Goal: Task Accomplishment & Management: Manage account settings

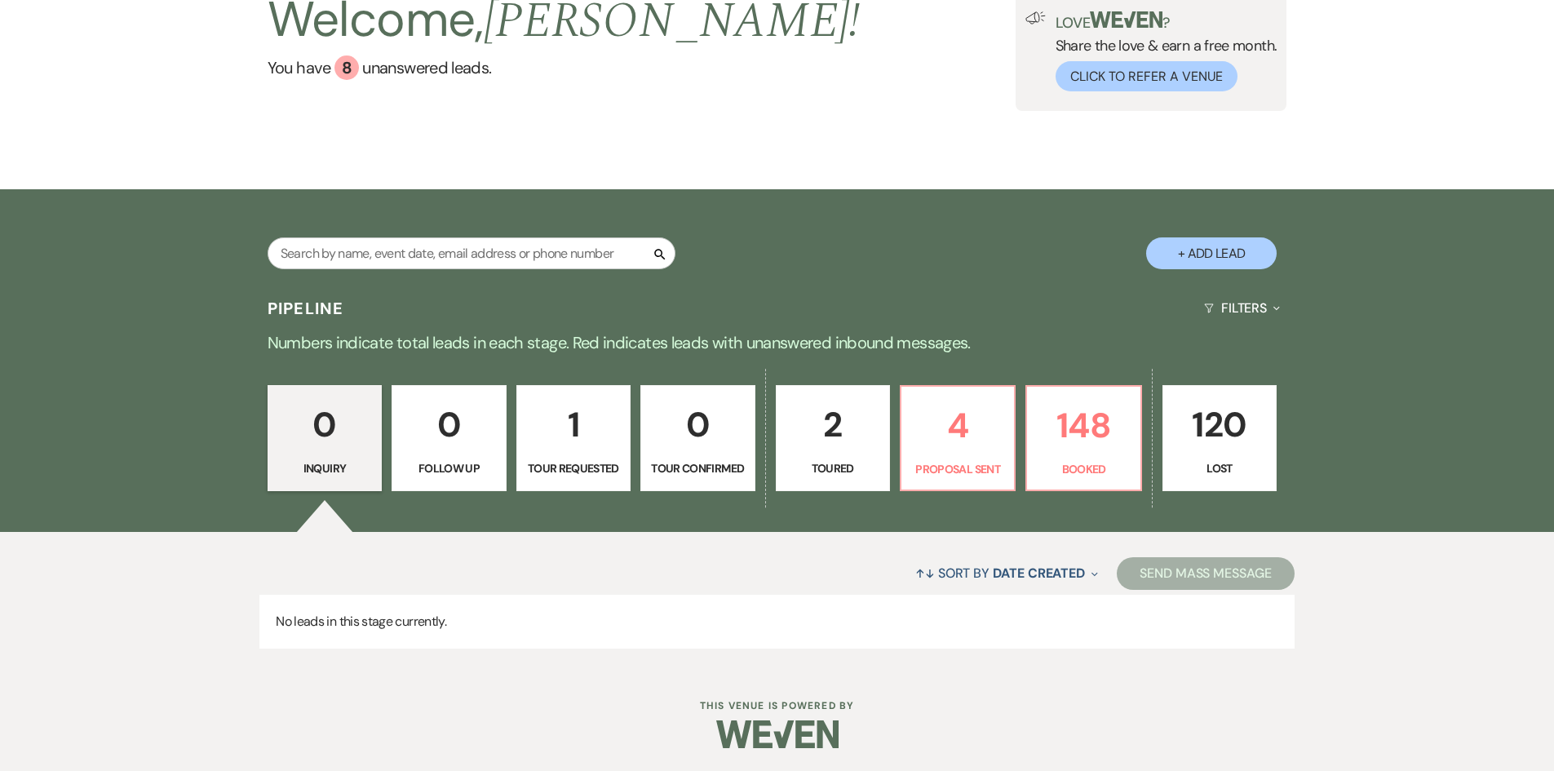
scroll to position [136, 0]
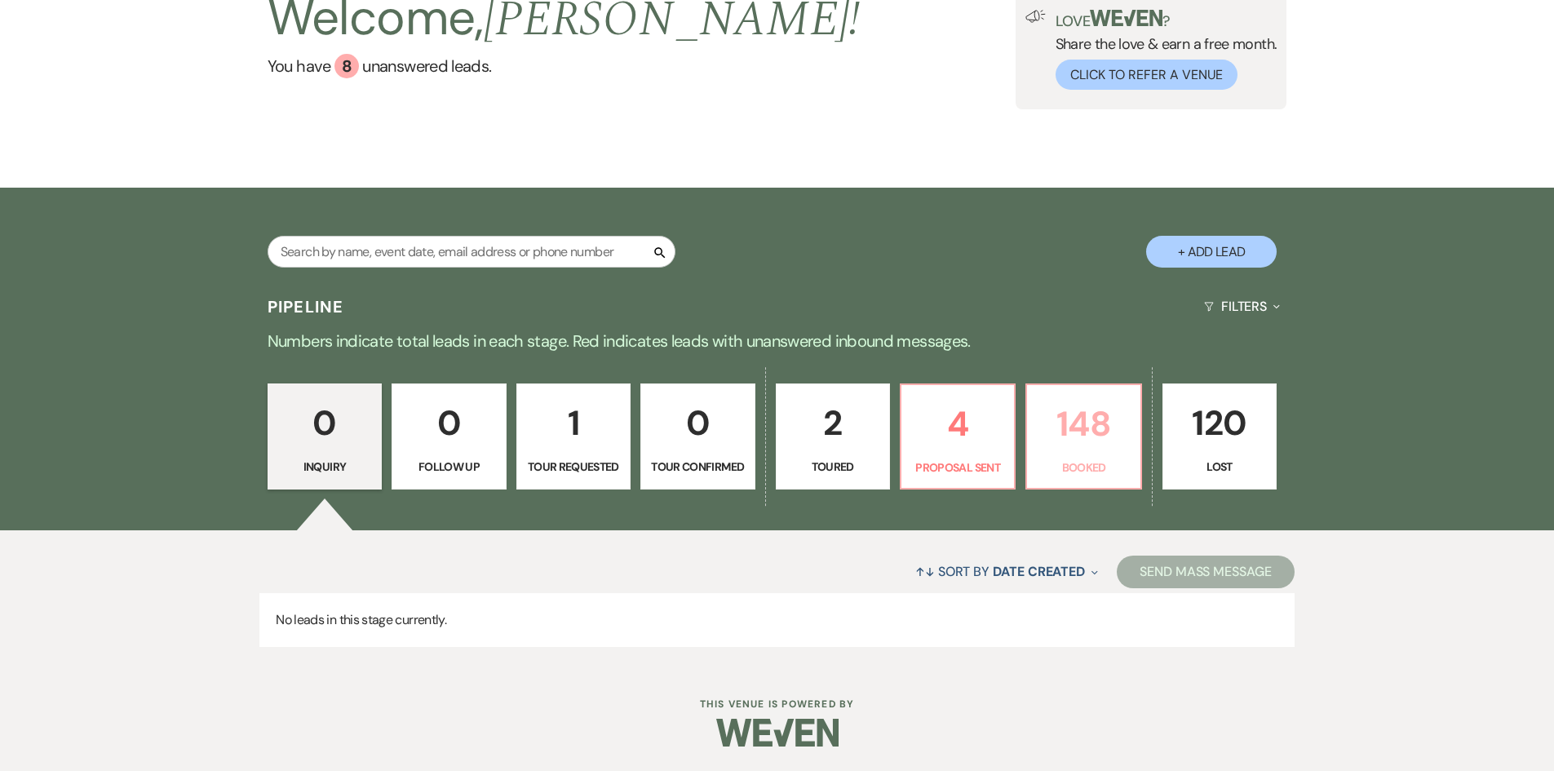
click at [1069, 424] on p "148" at bounding box center [1083, 424] width 93 height 55
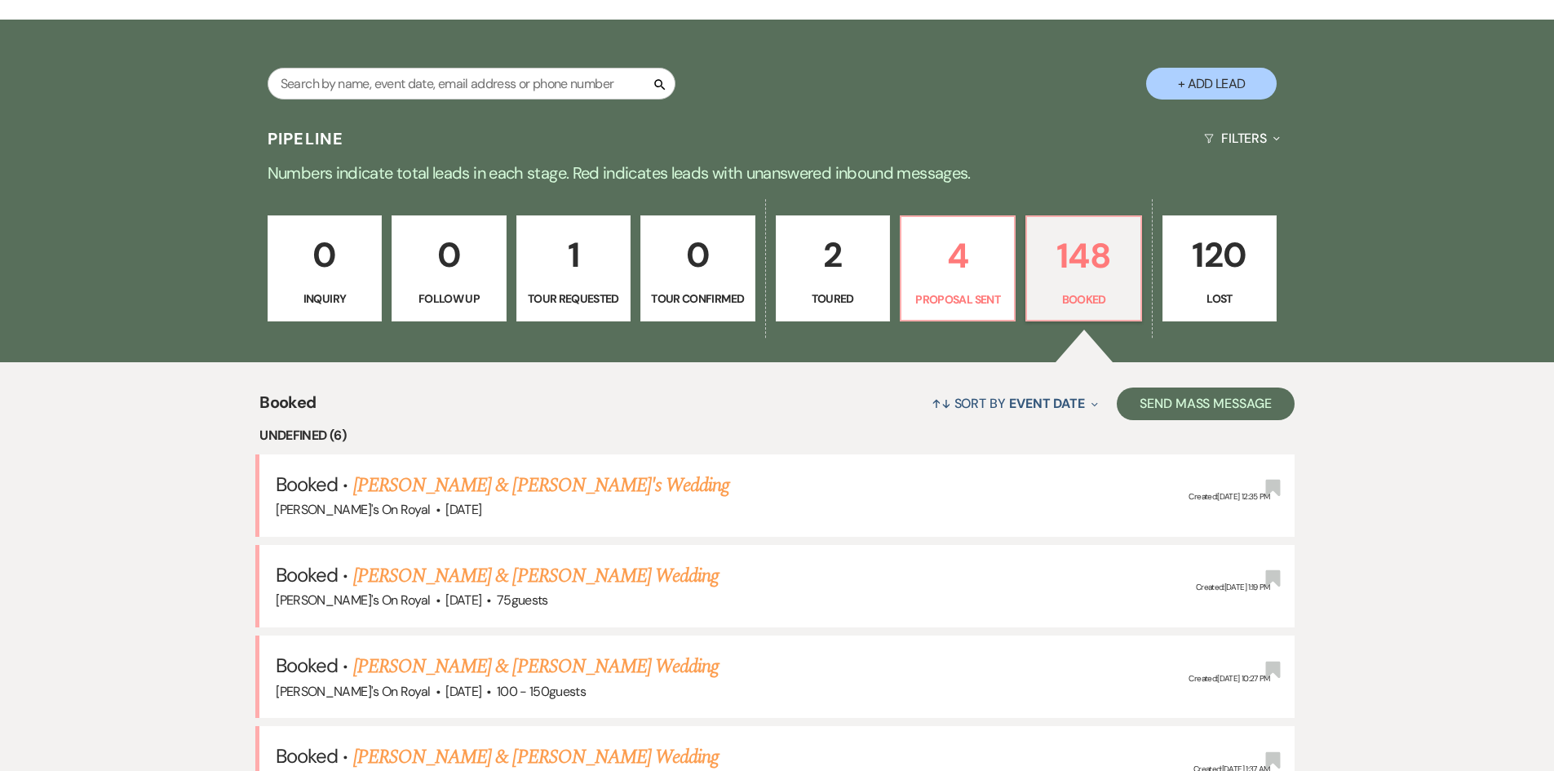
scroll to position [381, 0]
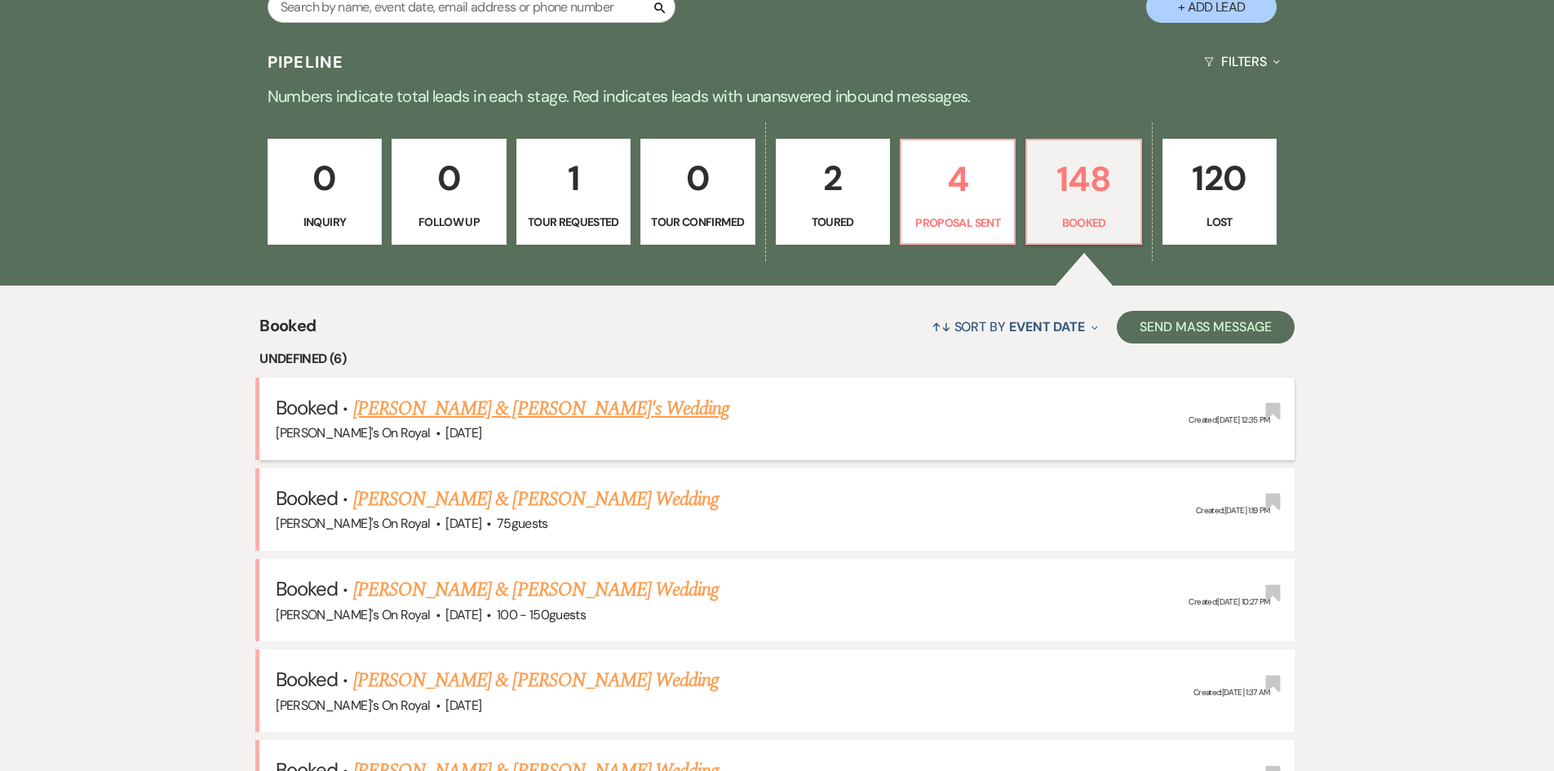
click at [574, 408] on link "[PERSON_NAME] & [PERSON_NAME]'s Wedding" at bounding box center [541, 408] width 377 height 29
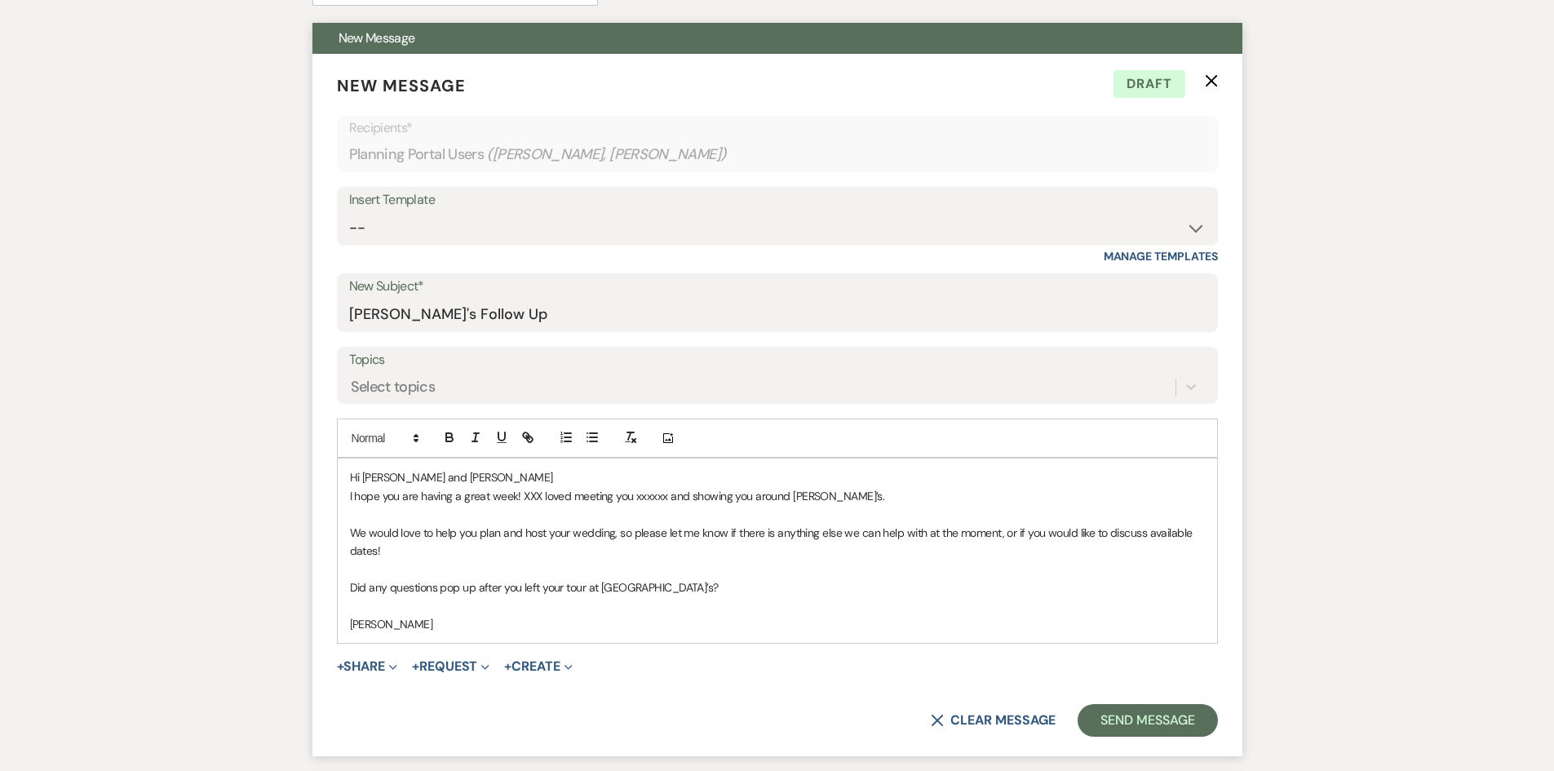
scroll to position [490, 0]
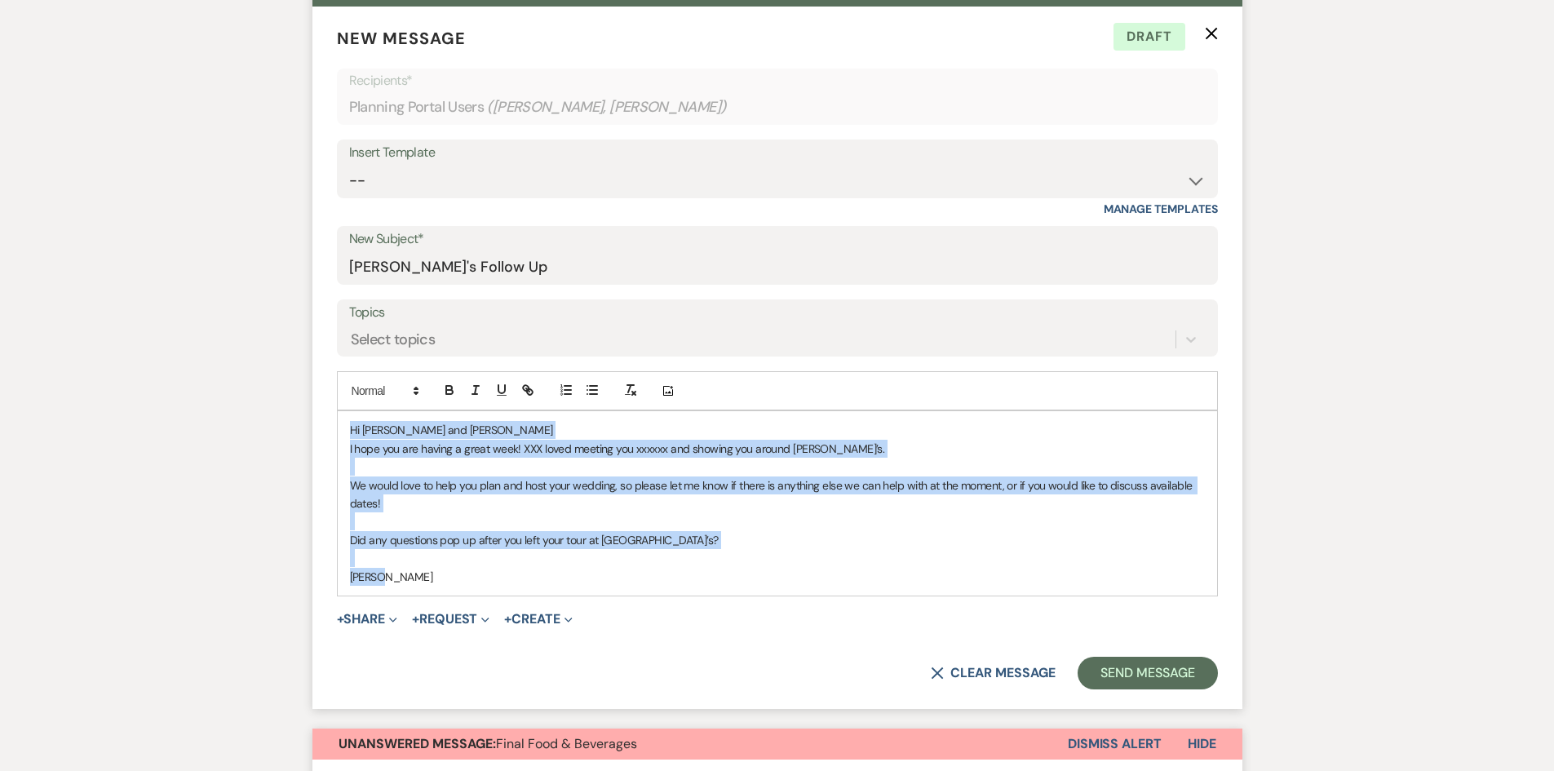
drag, startPoint x: 403, startPoint y: 574, endPoint x: 344, endPoint y: 429, distance: 157.0
click at [344, 429] on div "Hi [PERSON_NAME] and [PERSON_NAME] I hope you are having a great week! XXX love…" at bounding box center [778, 503] width 880 height 184
click at [958, 675] on button "X Clear message" at bounding box center [993, 673] width 124 height 13
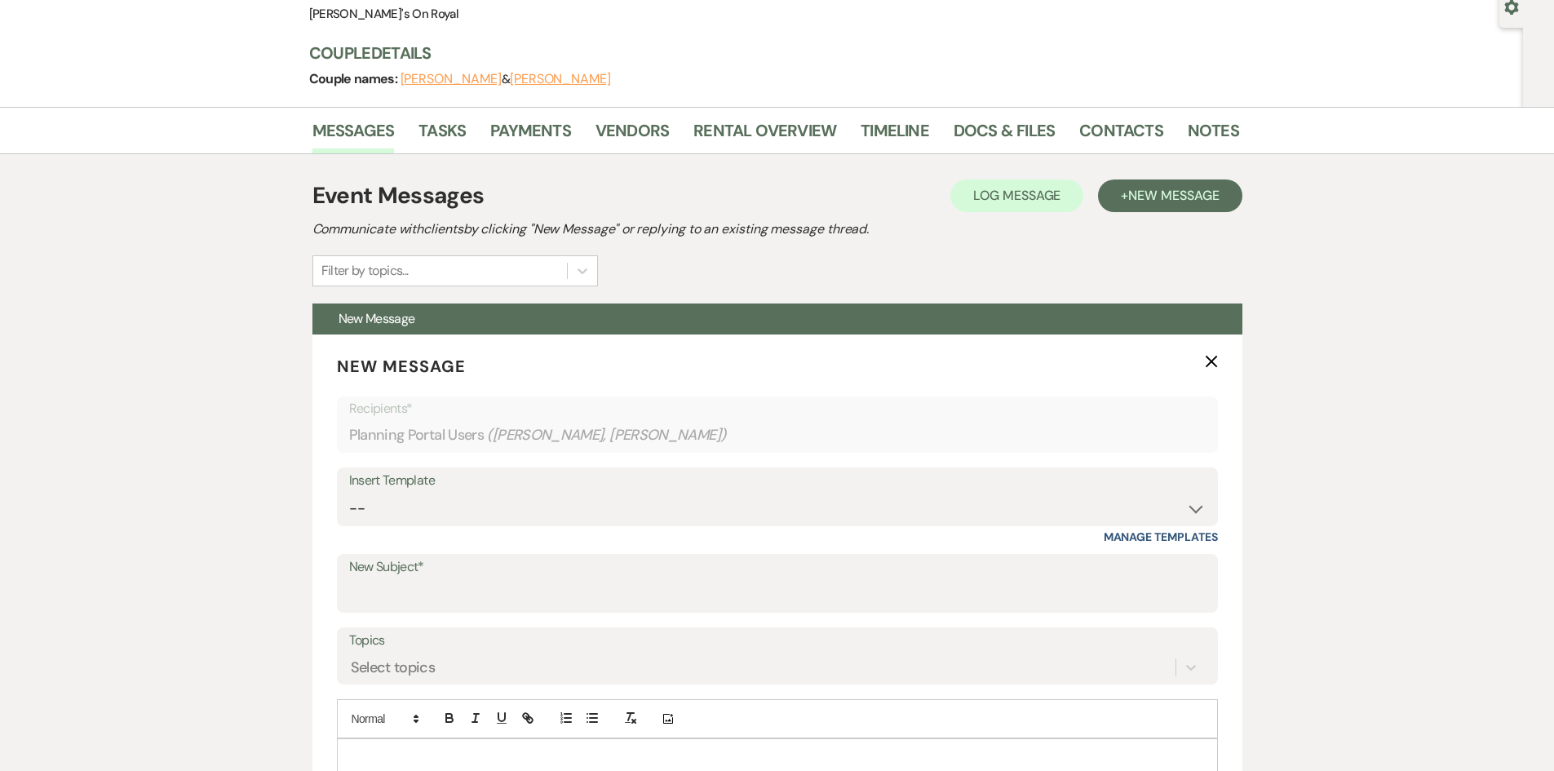
scroll to position [0, 0]
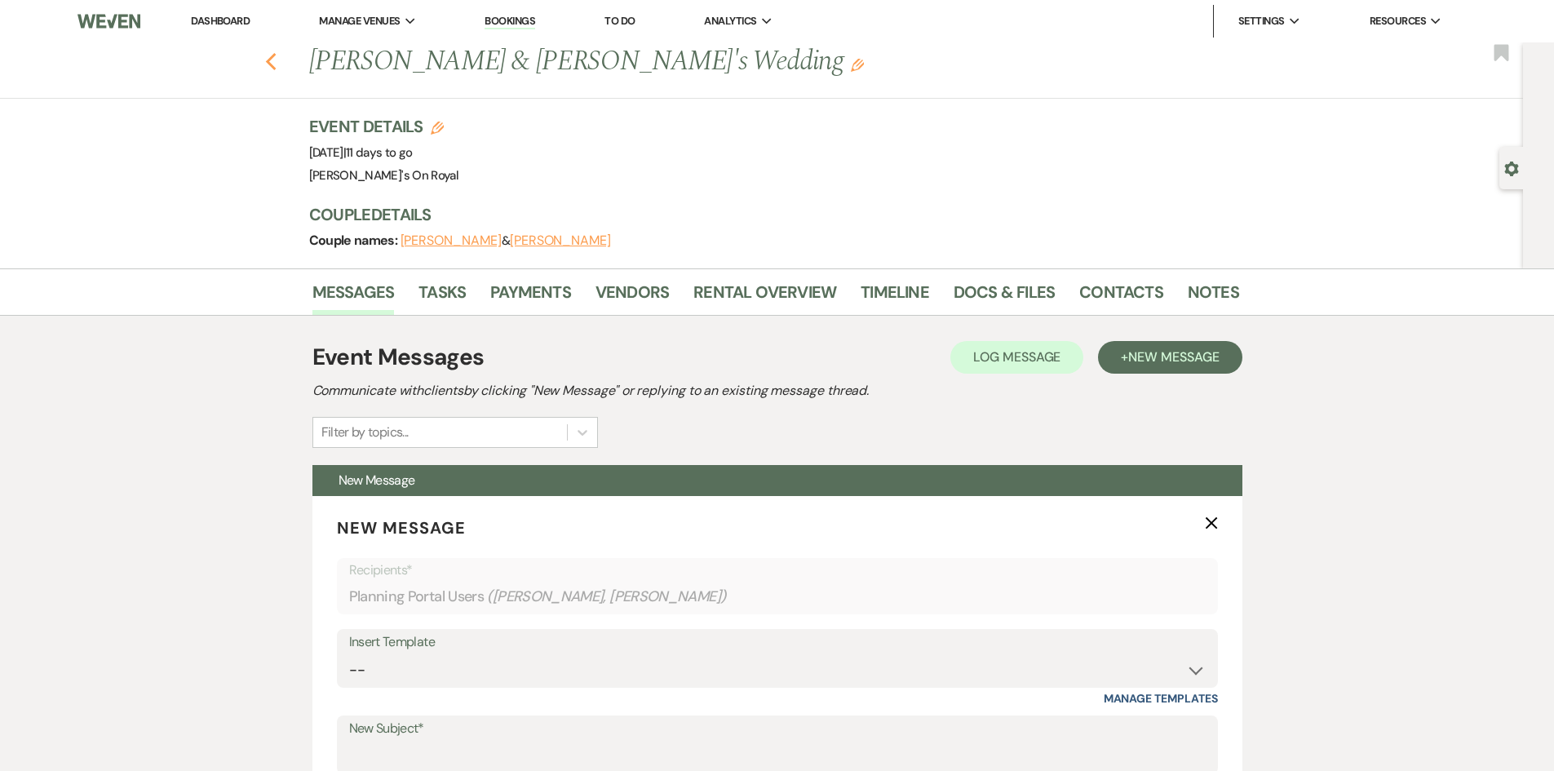
click at [277, 68] on icon "Previous" at bounding box center [271, 62] width 12 height 20
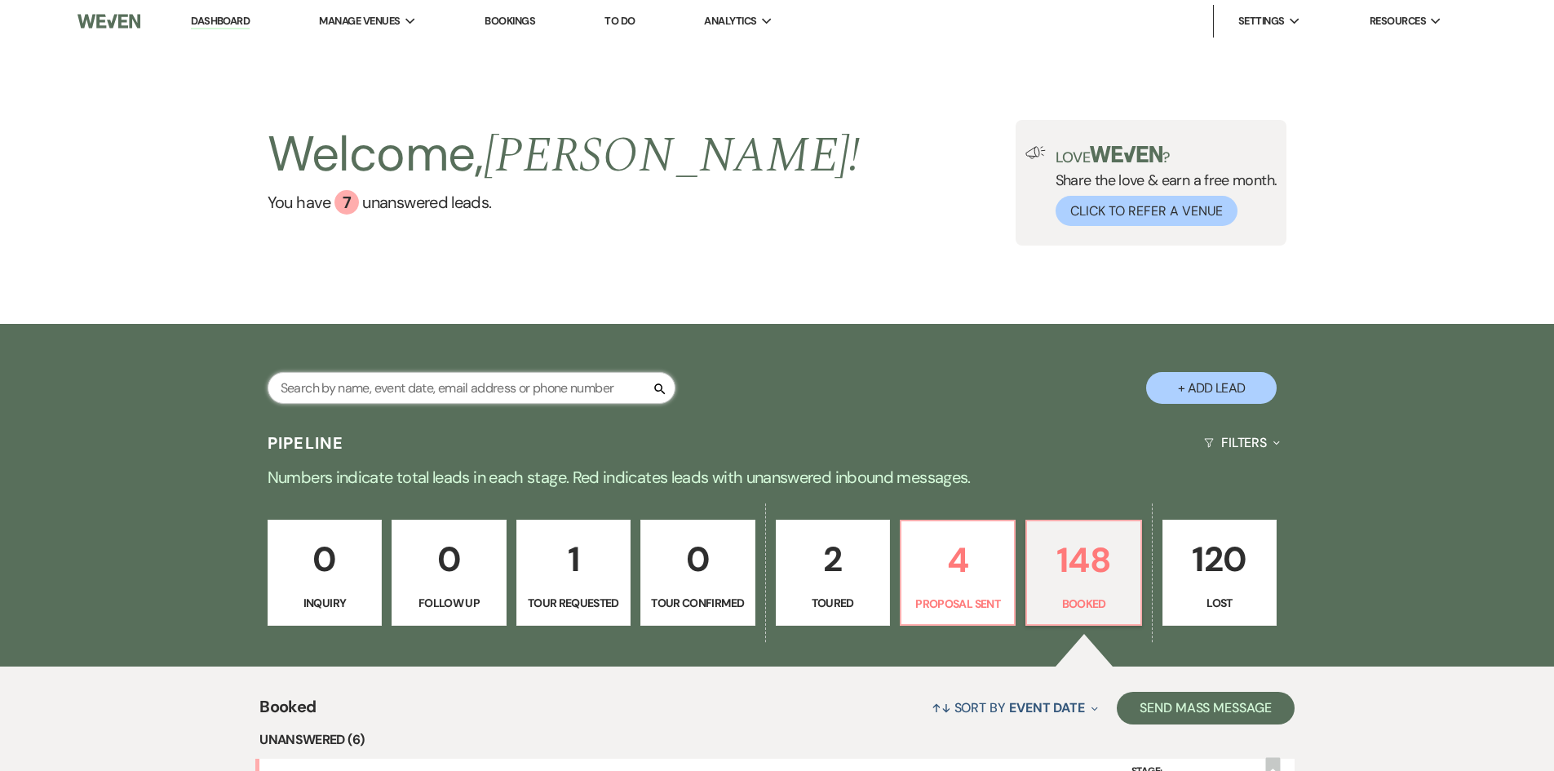
click at [413, 392] on input "text" at bounding box center [472, 388] width 408 height 32
type input "[PERSON_NAME]"
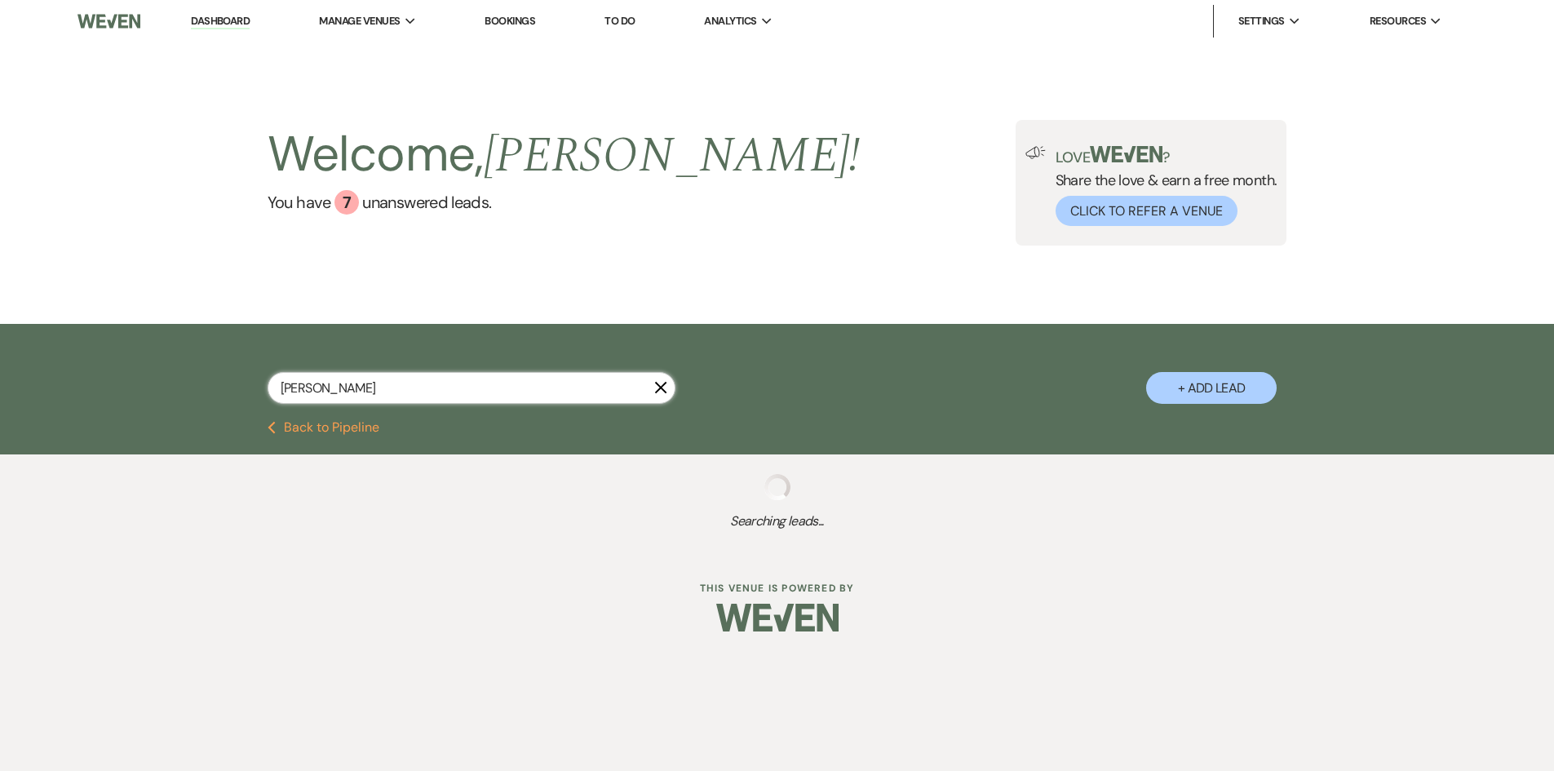
select select "8"
select select "5"
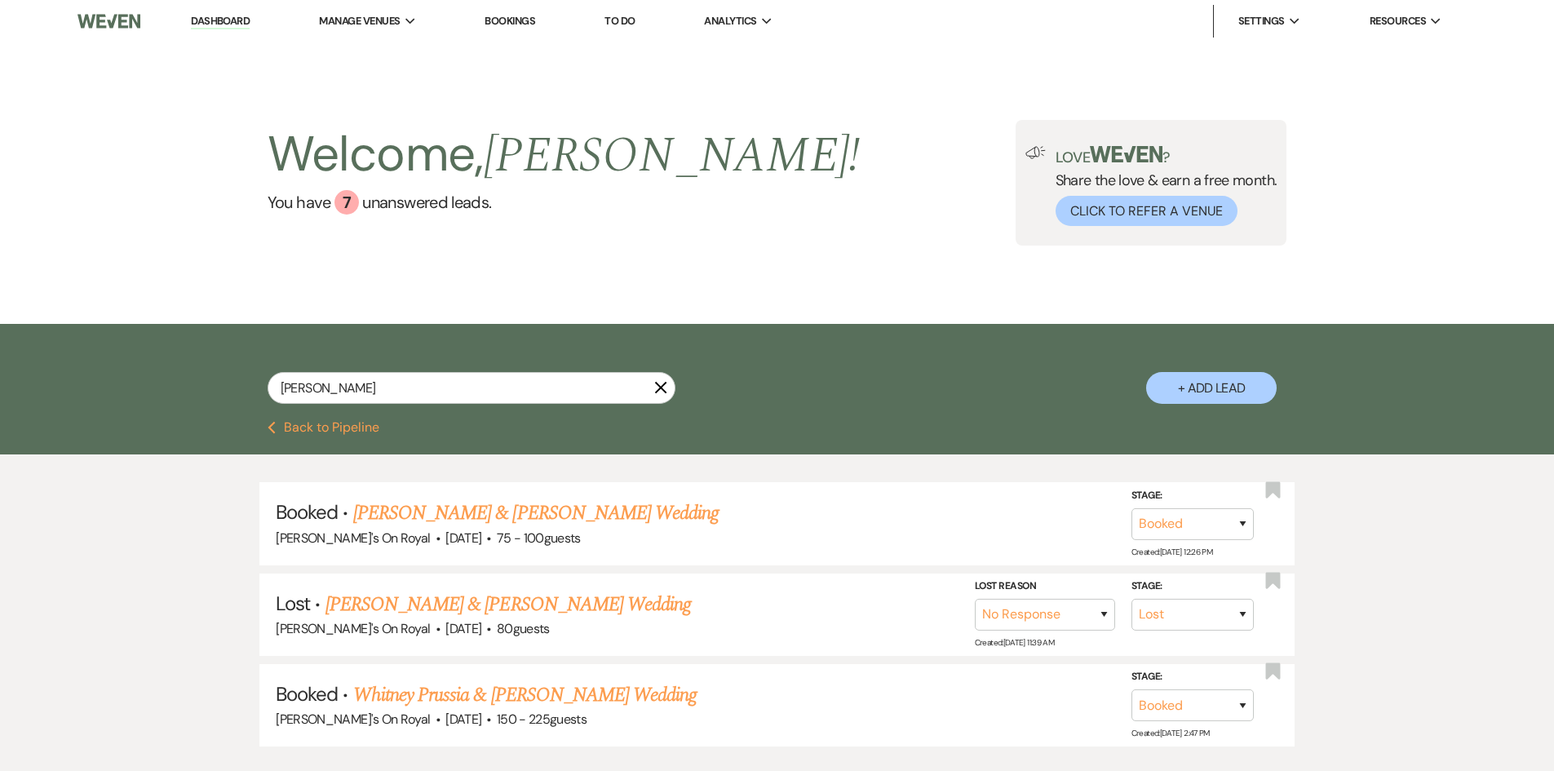
drag, startPoint x: 360, startPoint y: 425, endPoint x: 623, endPoint y: 335, distance: 278.4
click at [360, 425] on button "Previous Back to Pipeline" at bounding box center [324, 427] width 112 height 13
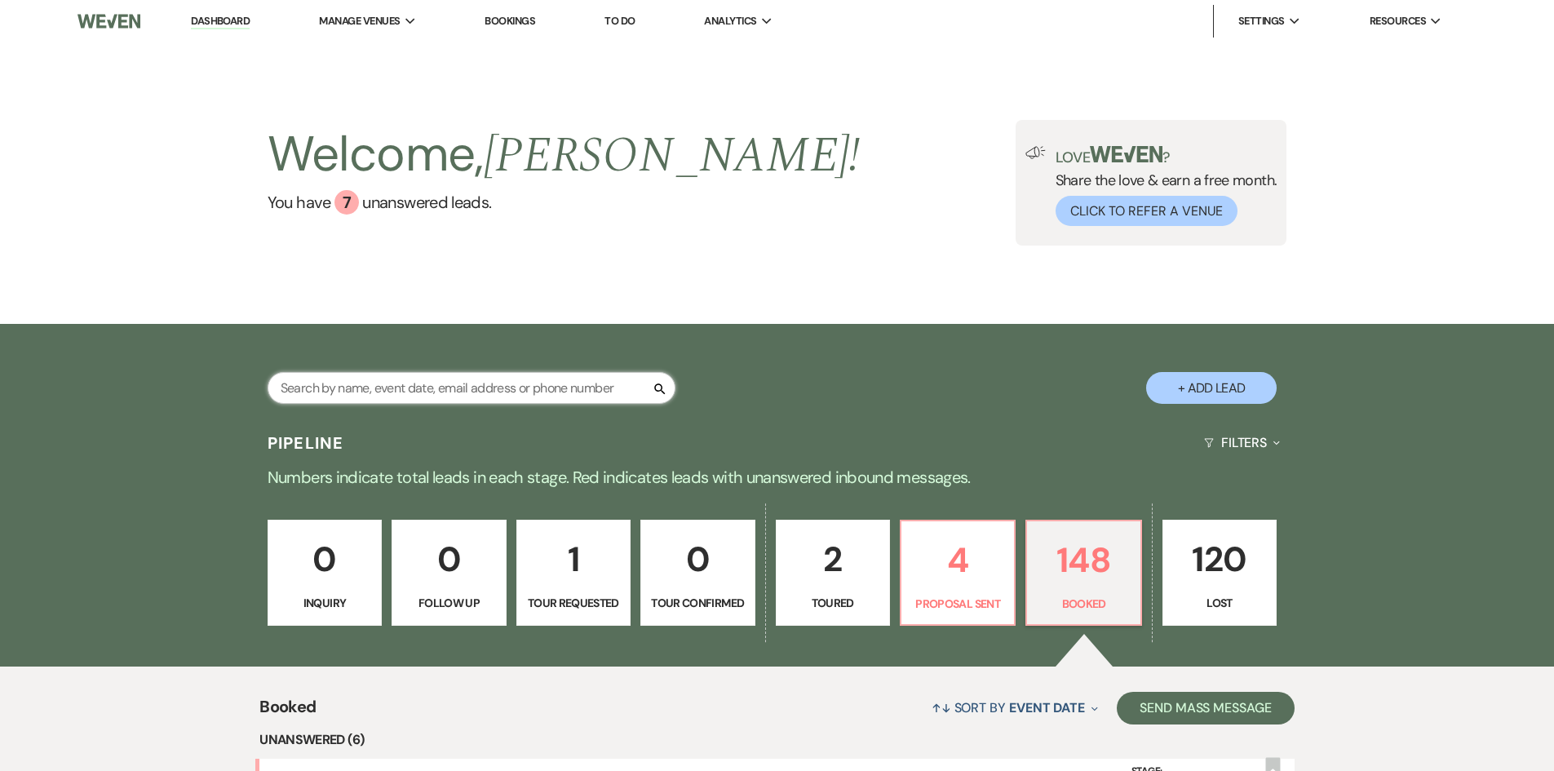
click at [392, 381] on input "text" at bounding box center [472, 388] width 408 height 32
type input "[PERSON_NAME]"
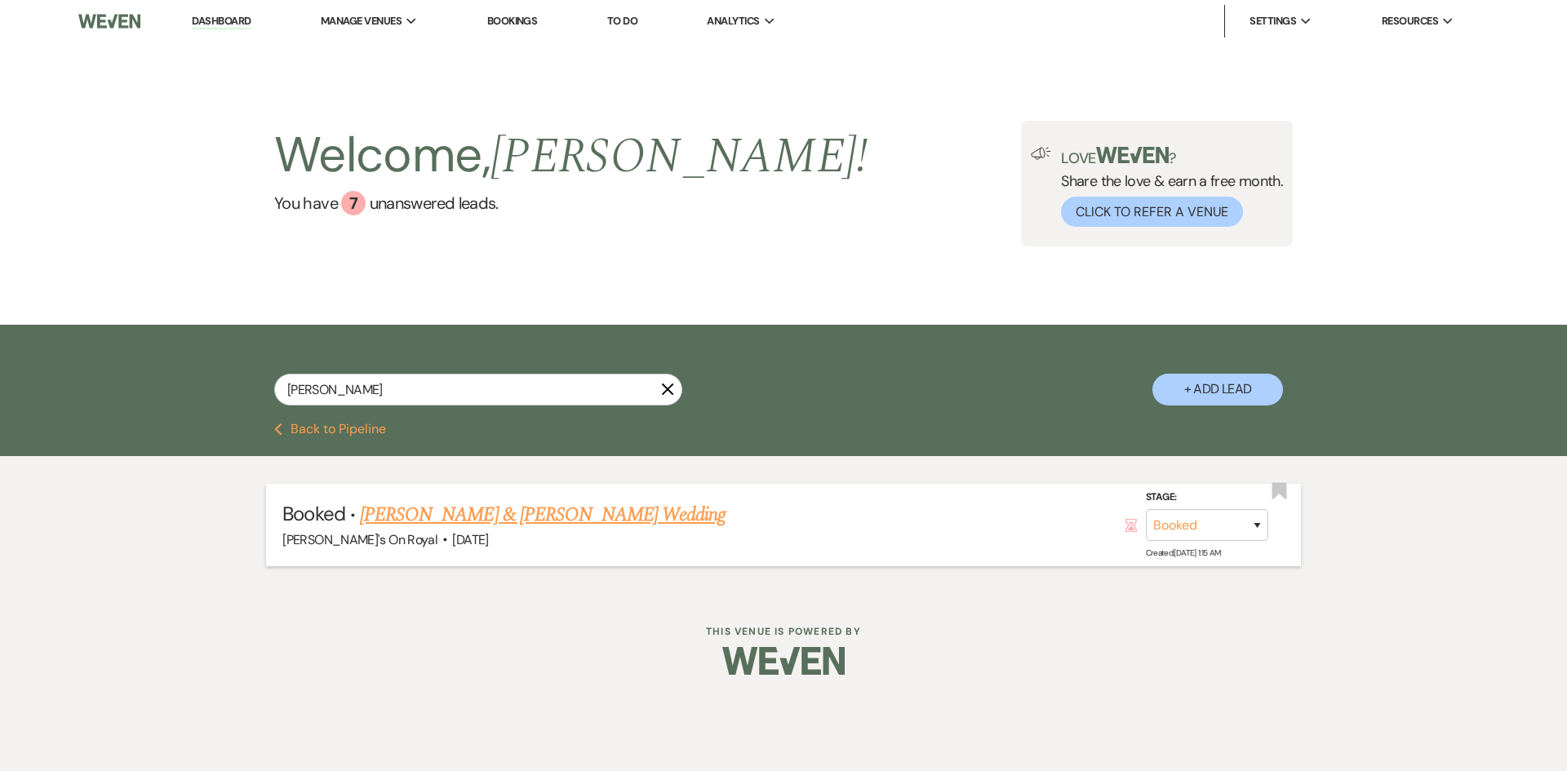
click at [432, 517] on link "[PERSON_NAME] & [PERSON_NAME] Wedding" at bounding box center [543, 514] width 366 height 29
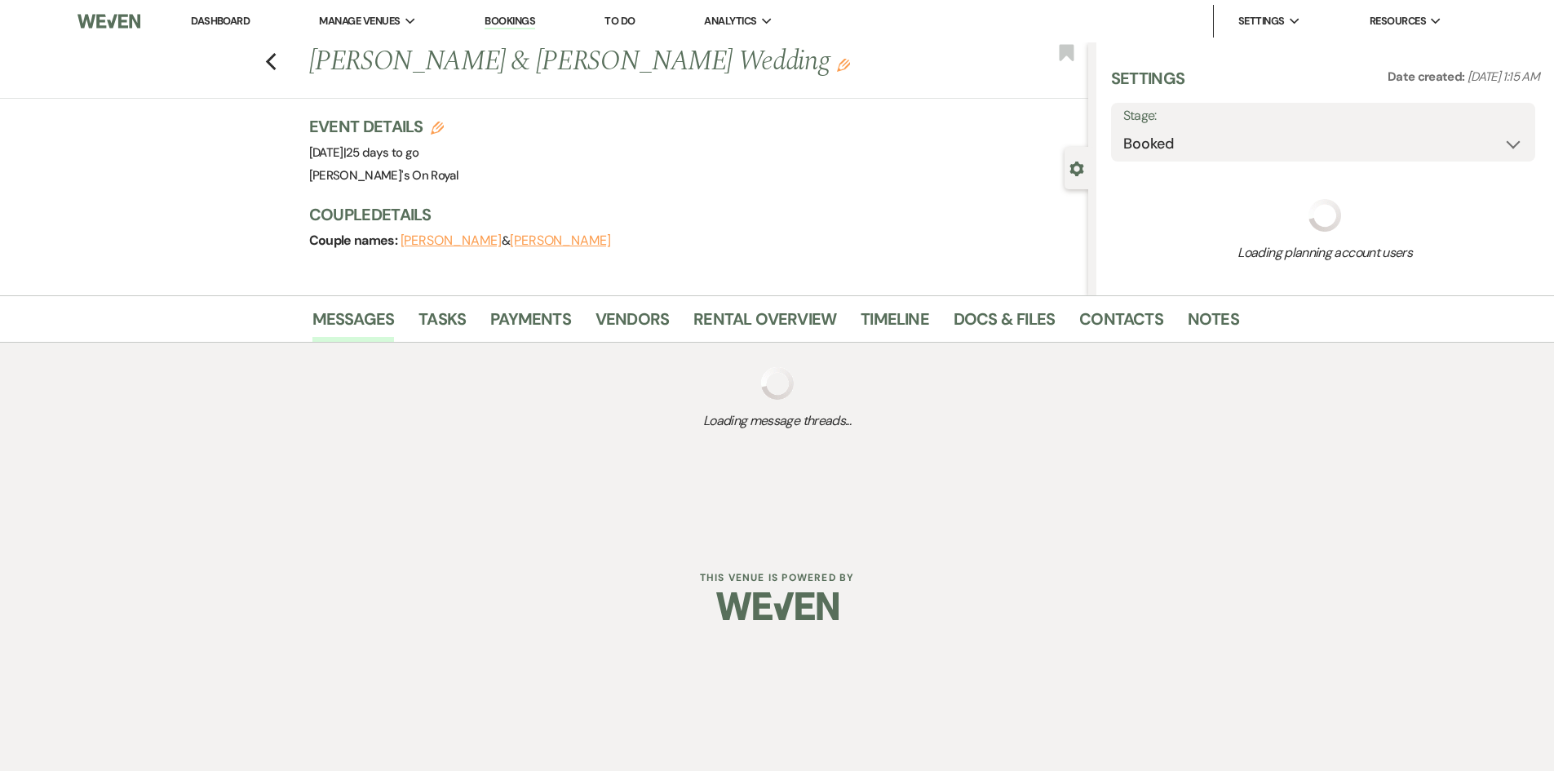
select select "5"
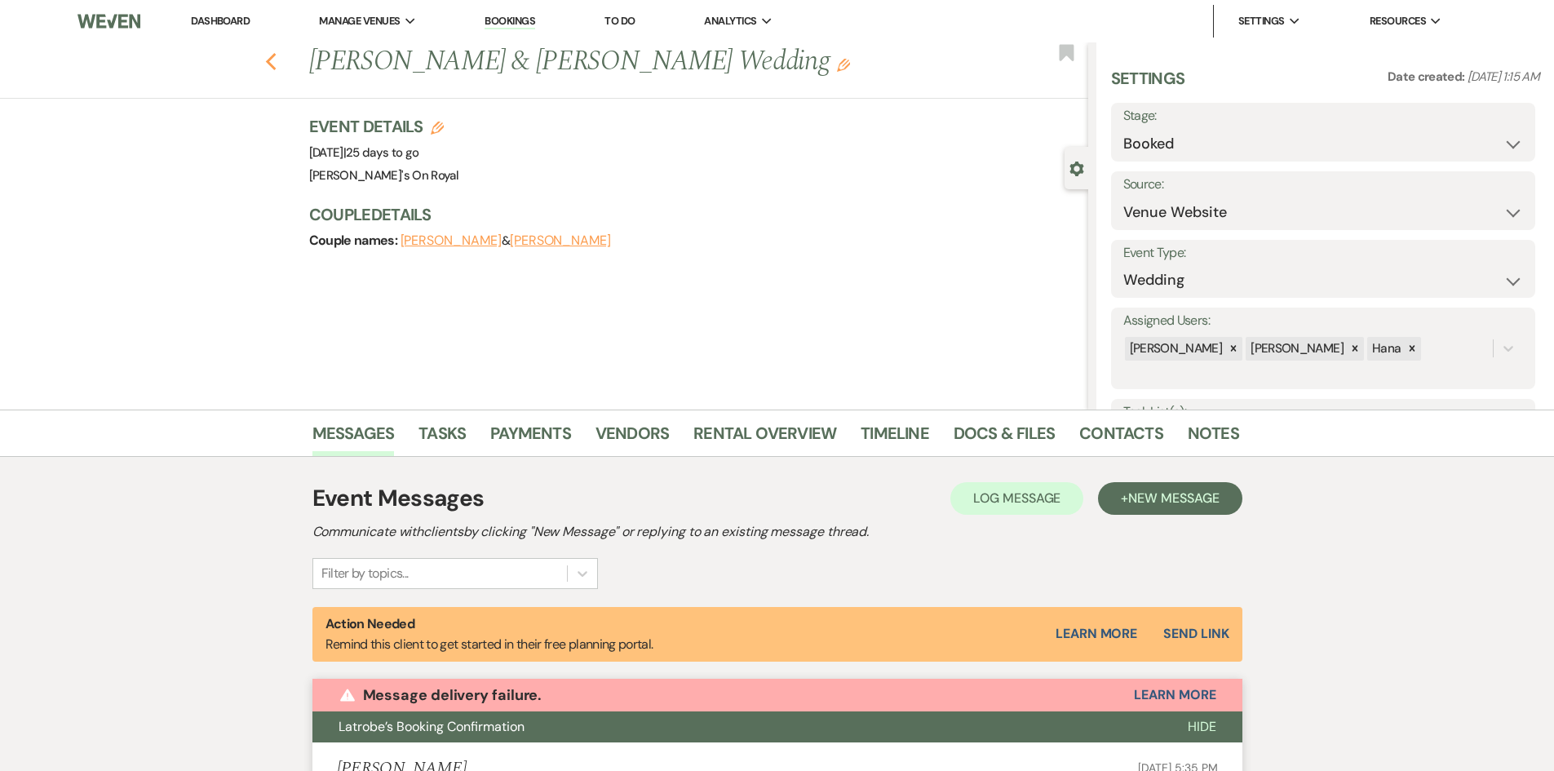
click at [273, 66] on icon "Previous" at bounding box center [271, 62] width 12 height 20
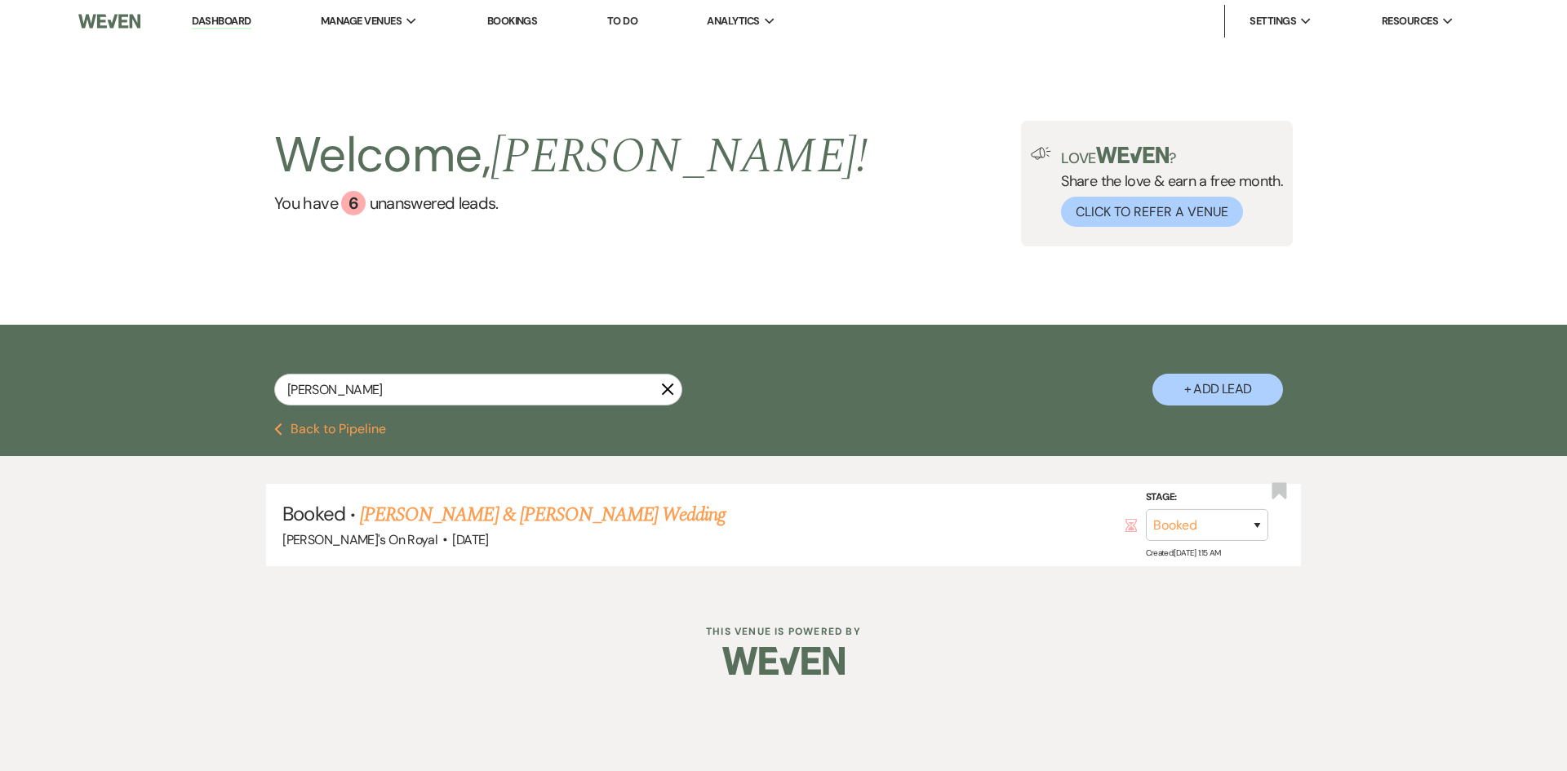
click at [357, 428] on button "Previous Back to Pipeline" at bounding box center [330, 429] width 112 height 13
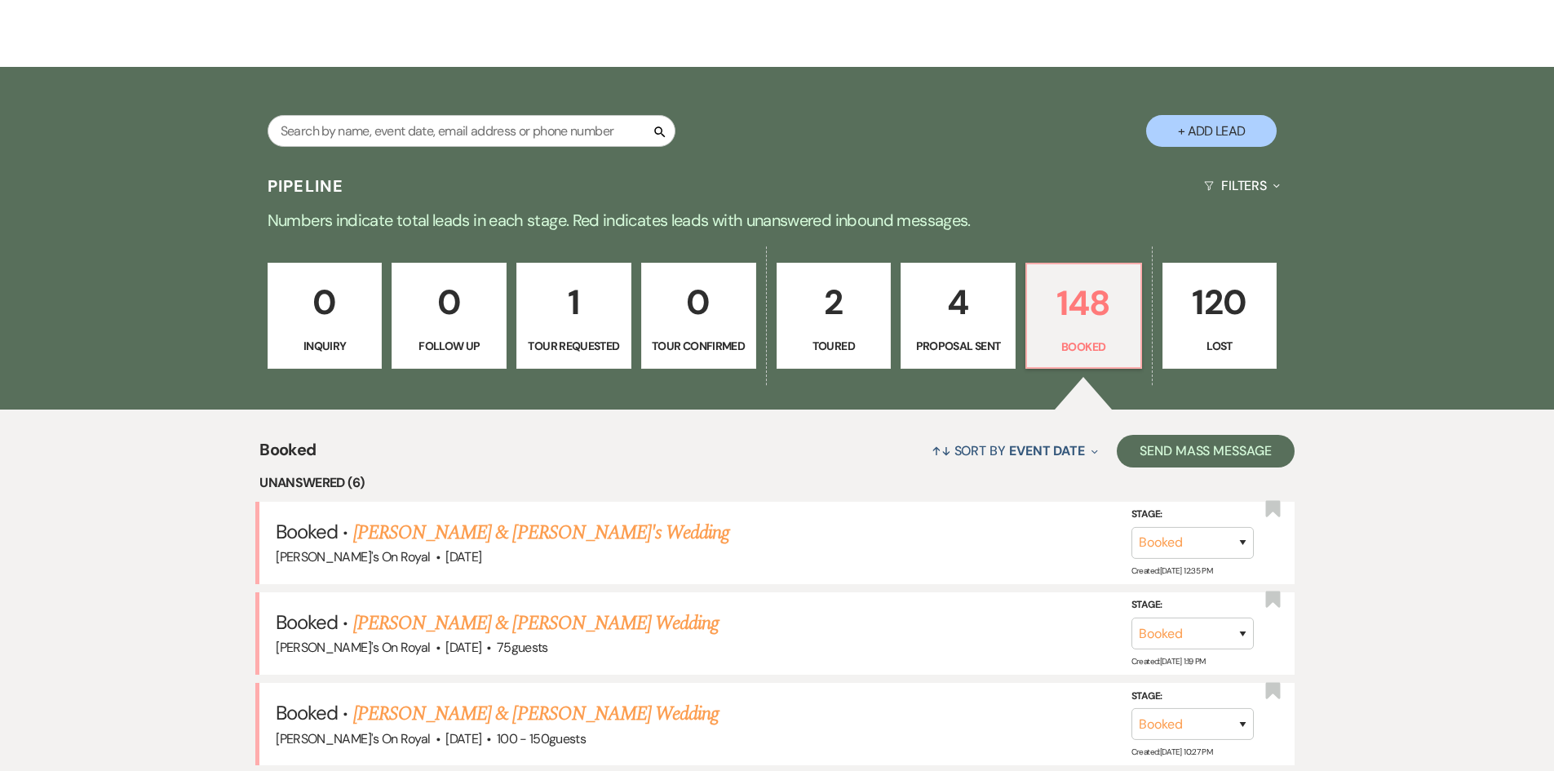
scroll to position [245, 0]
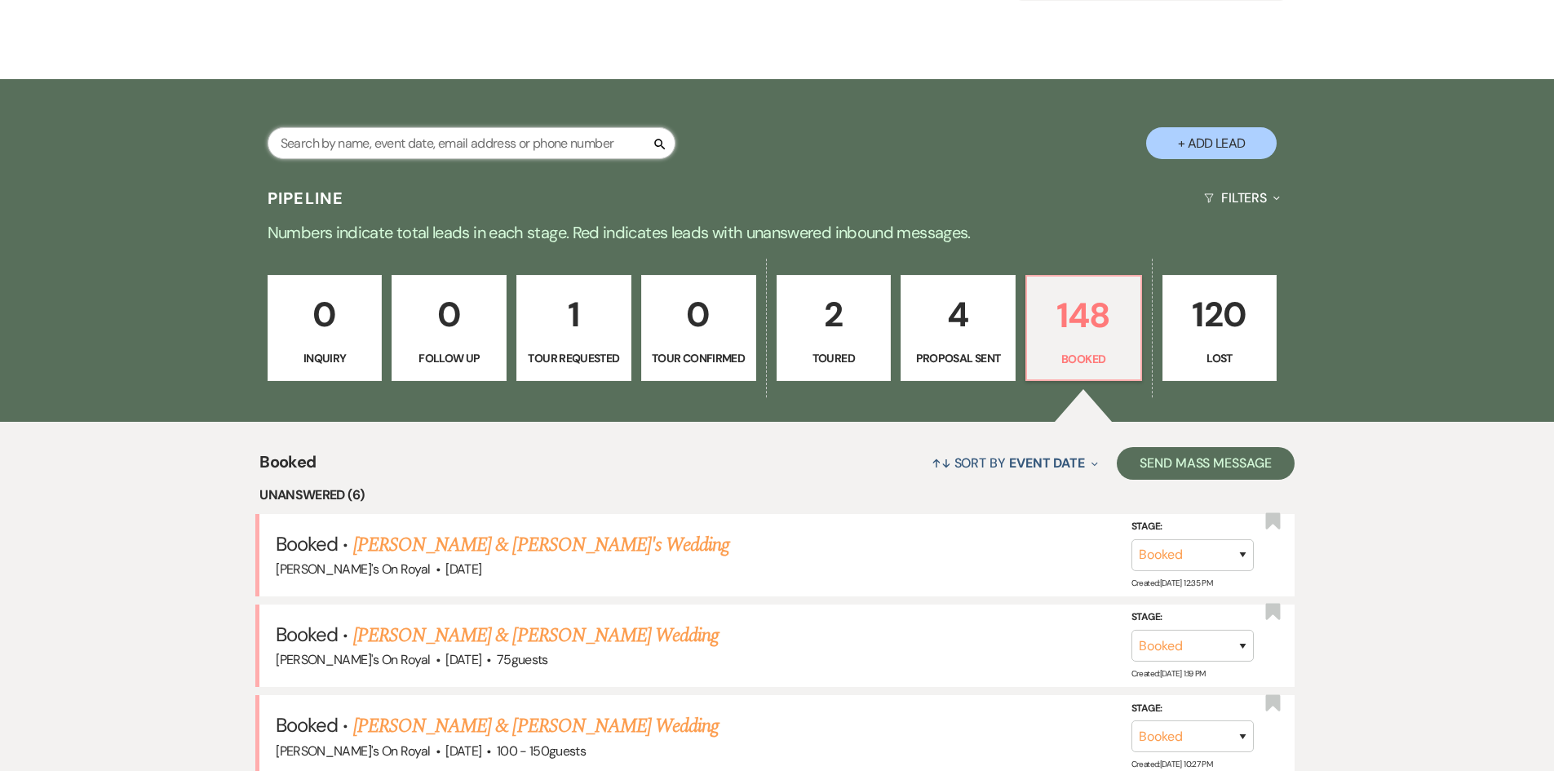
click at [472, 136] on input "text" at bounding box center [472, 143] width 408 height 32
type input "[PERSON_NAME]"
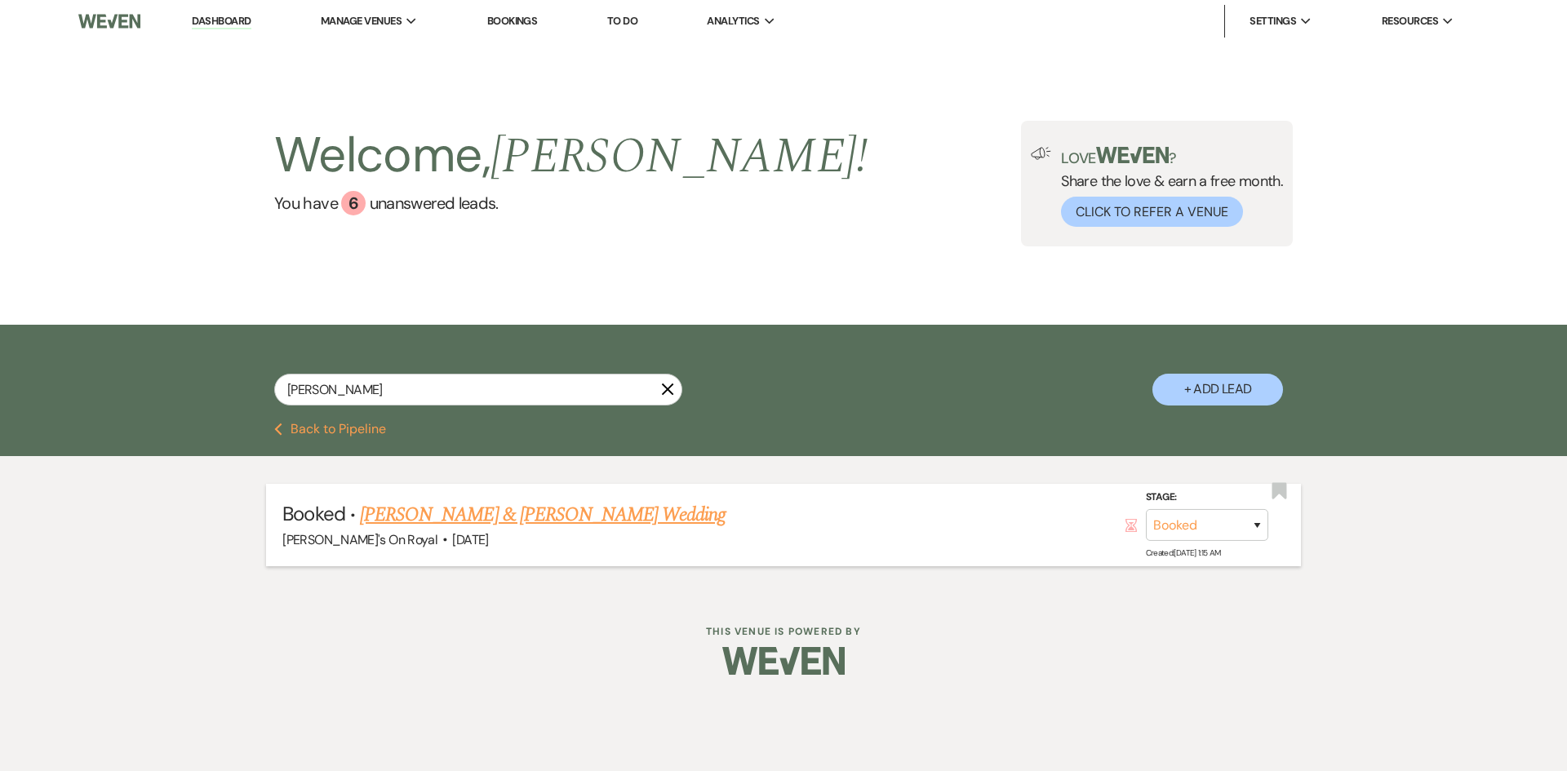
click at [567, 509] on link "[PERSON_NAME] & [PERSON_NAME] Wedding" at bounding box center [543, 514] width 366 height 29
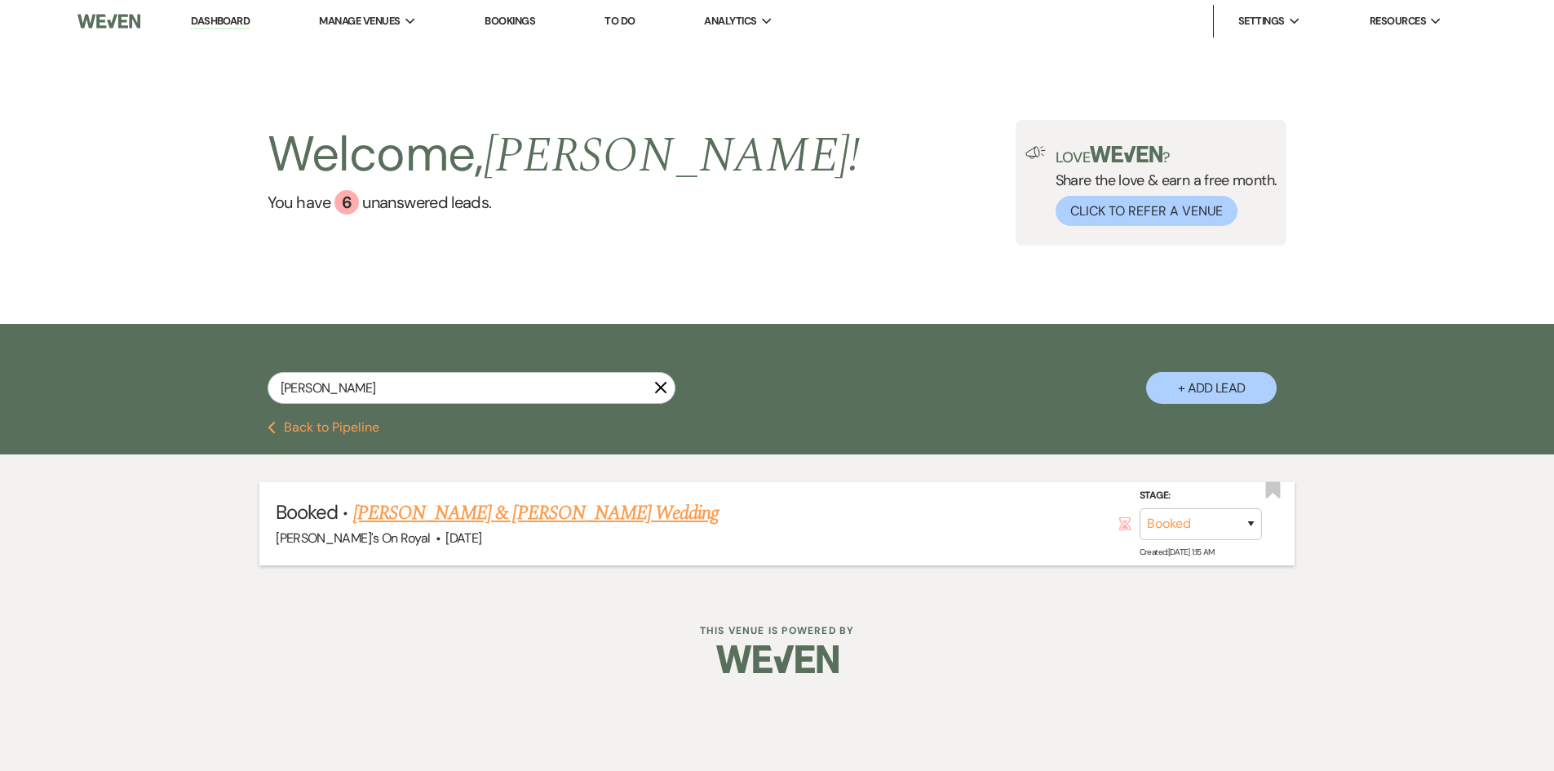
select select "5"
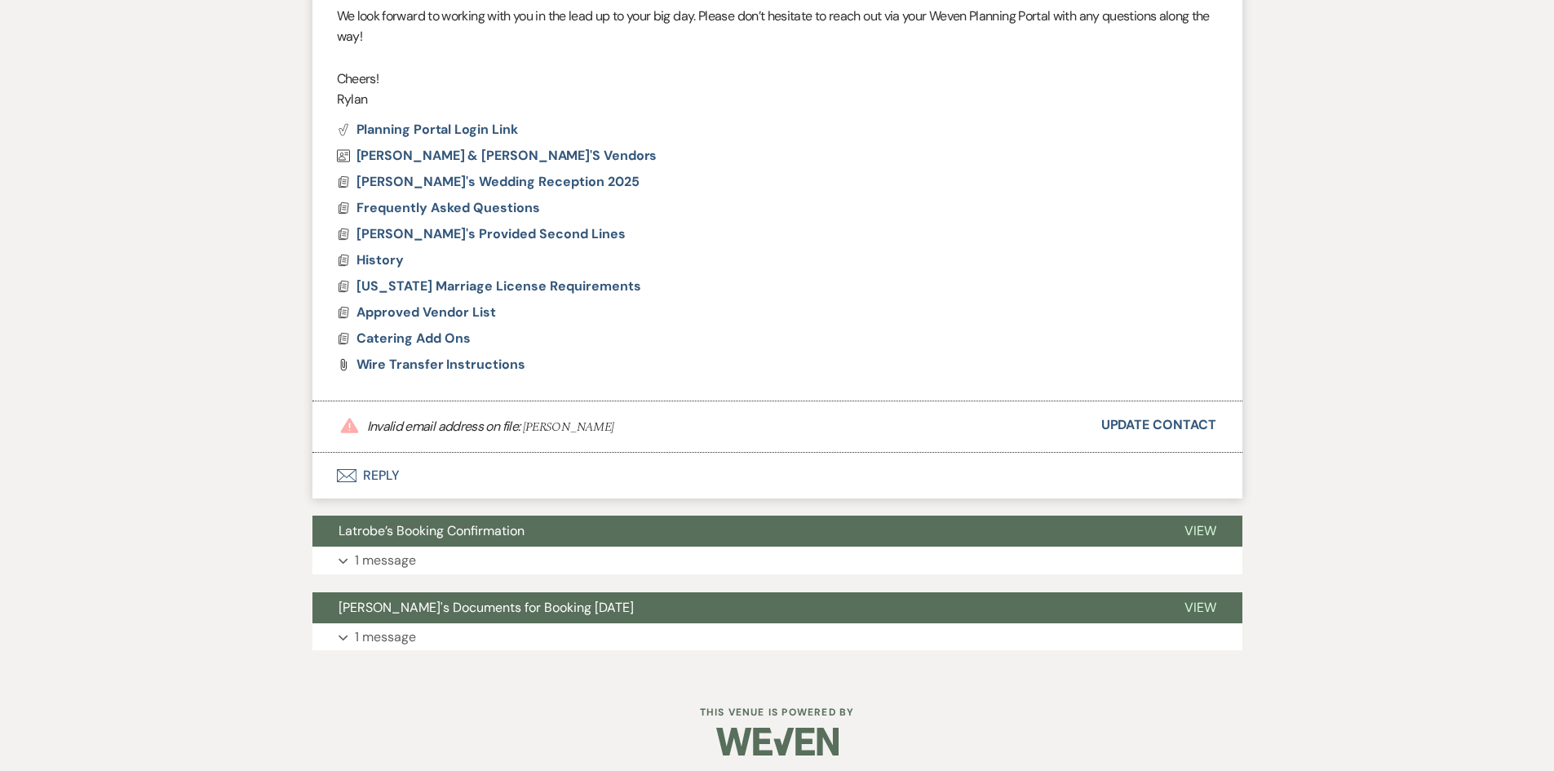
scroll to position [1160, 0]
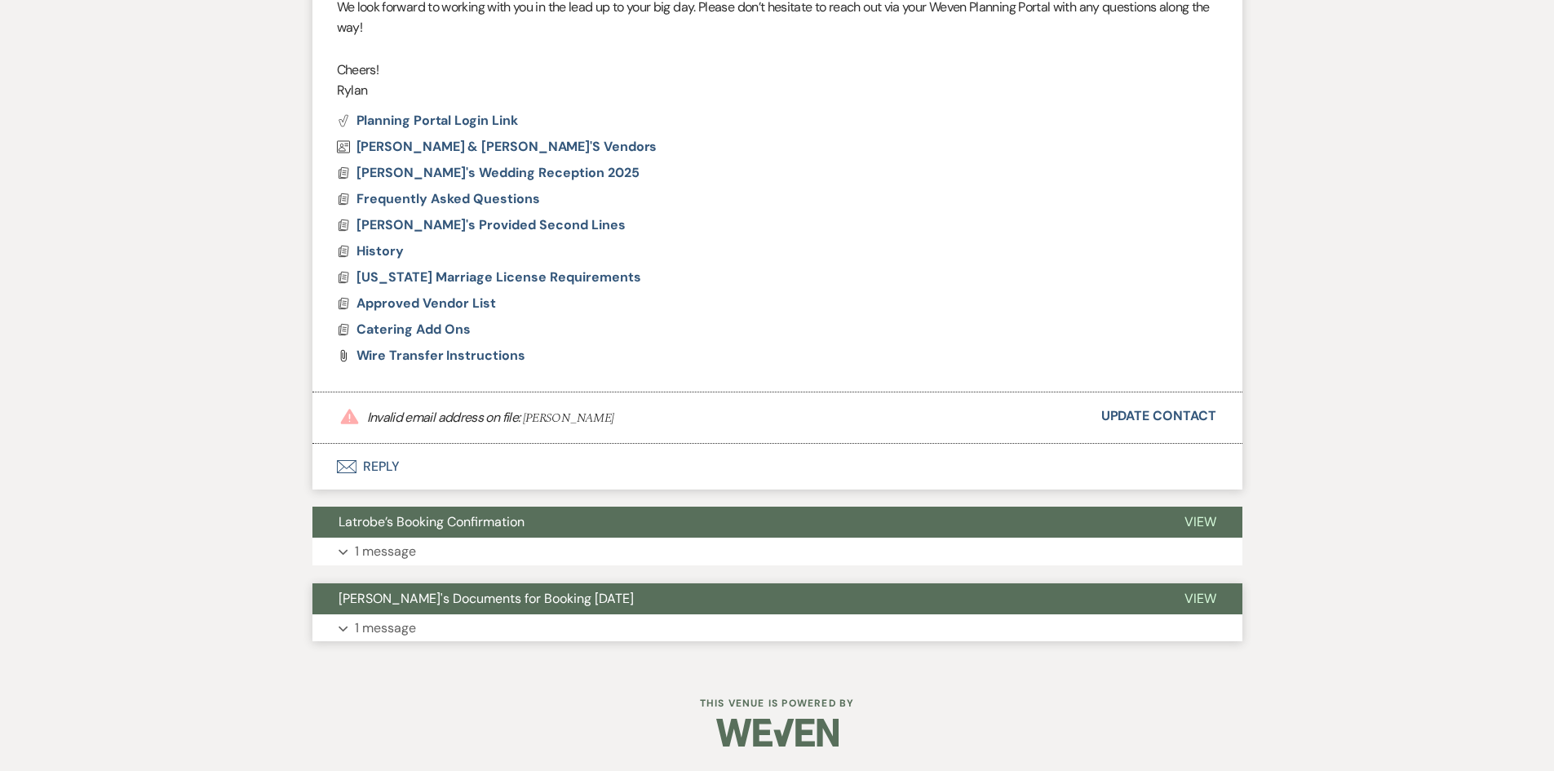
click at [455, 624] on button "Expand 1 message" at bounding box center [778, 628] width 930 height 28
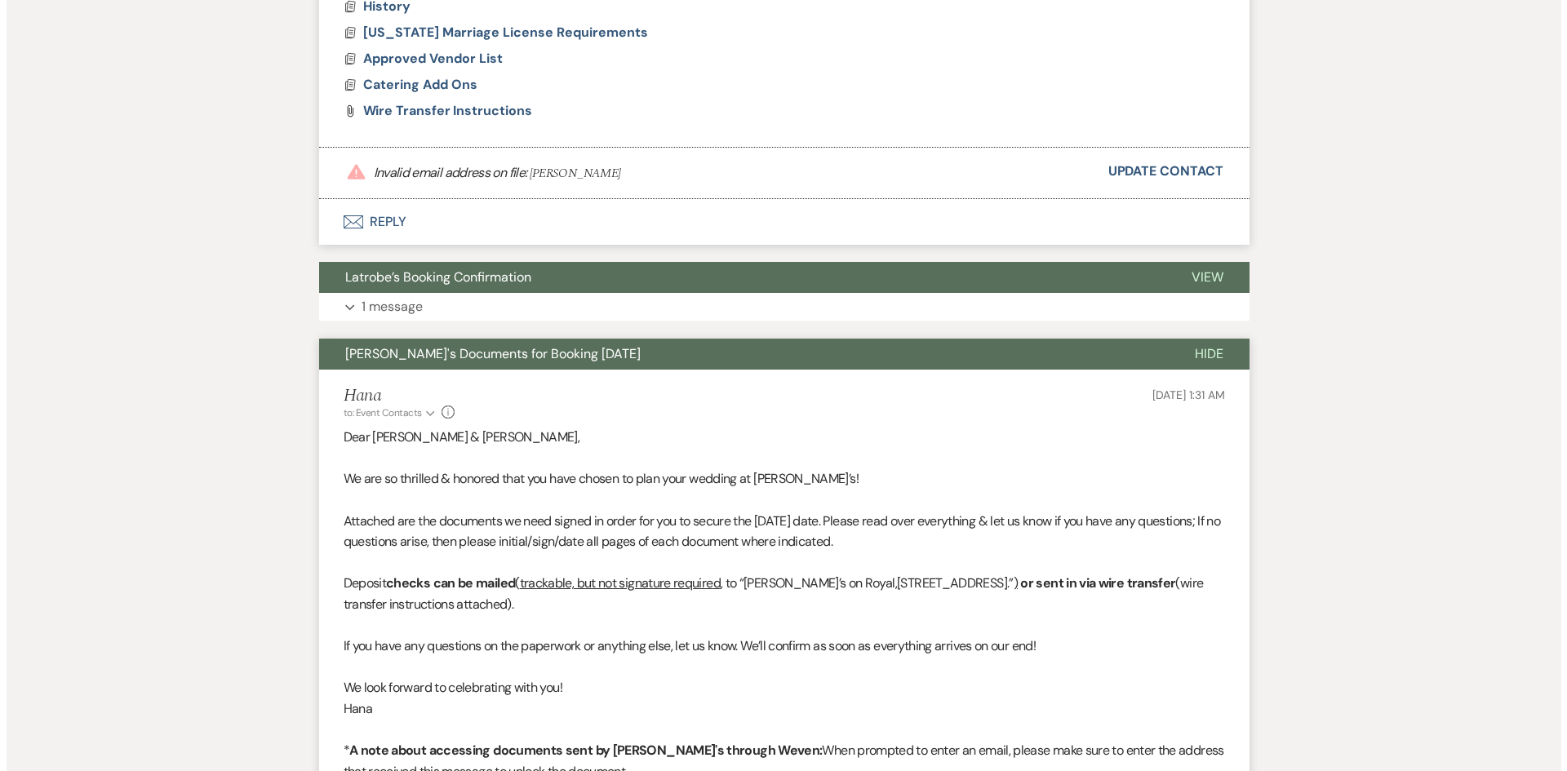
scroll to position [1649, 0]
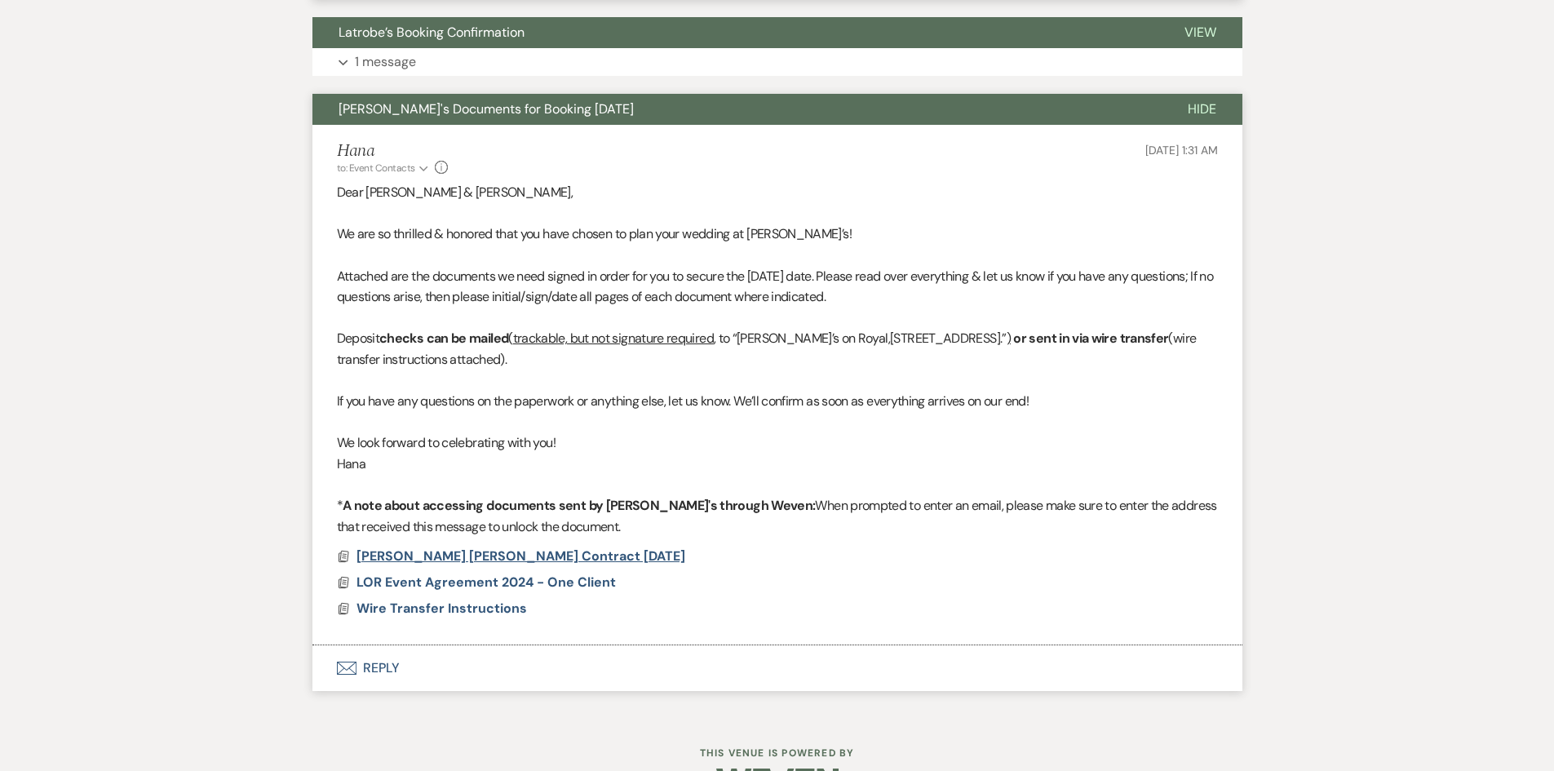
click at [490, 561] on span "[PERSON_NAME] [PERSON_NAME] Contract [DATE]" at bounding box center [521, 556] width 329 height 17
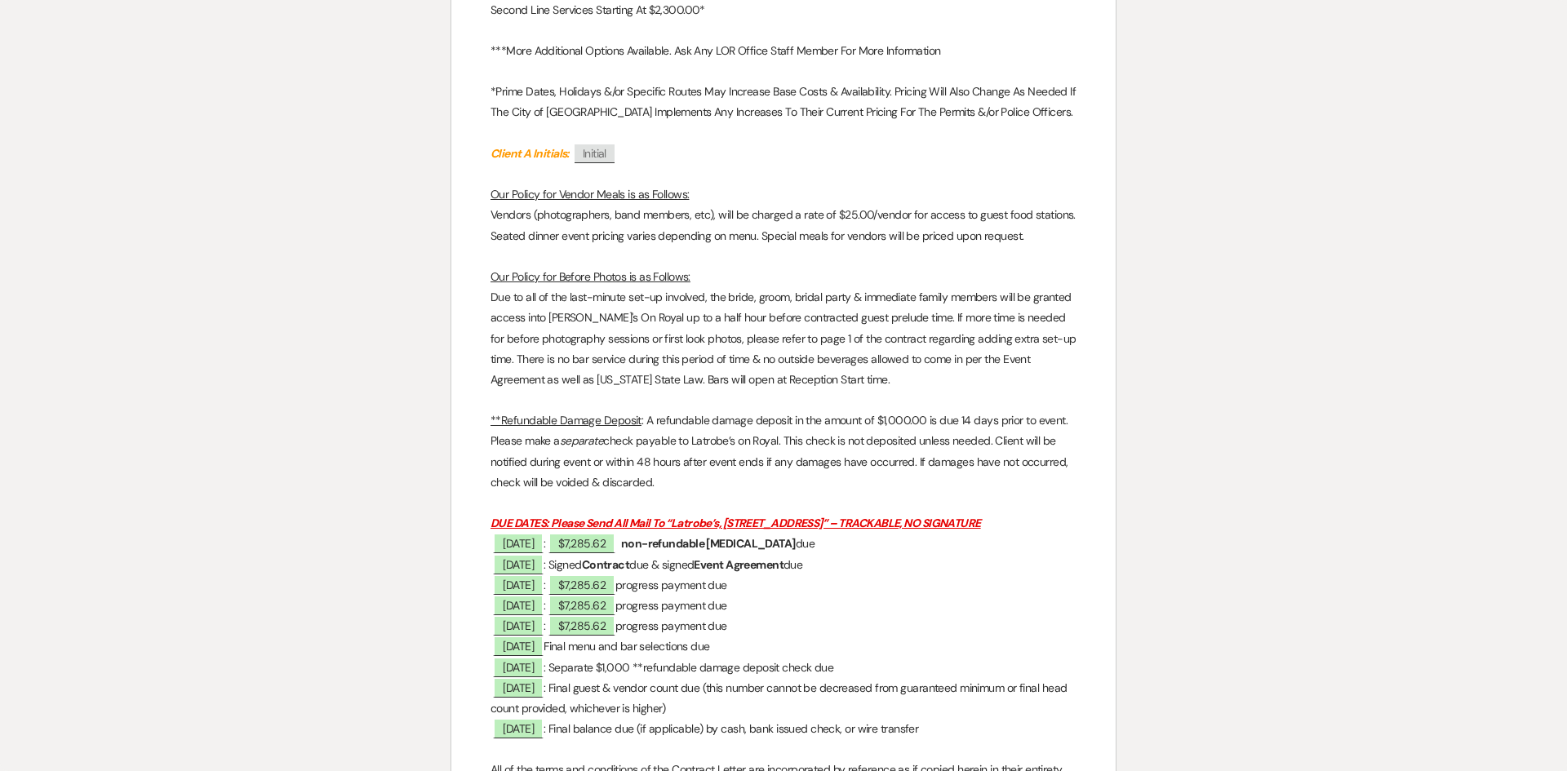
scroll to position [3427, 0]
